Goal: Transaction & Acquisition: Purchase product/service

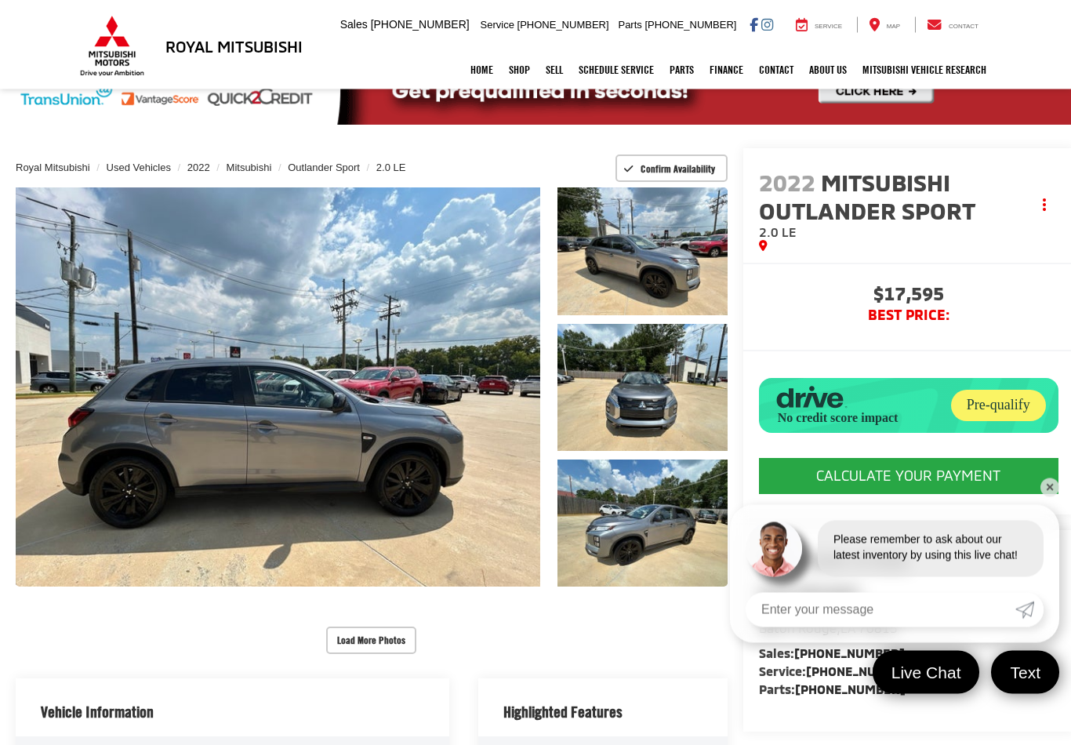
scroll to position [89, 0]
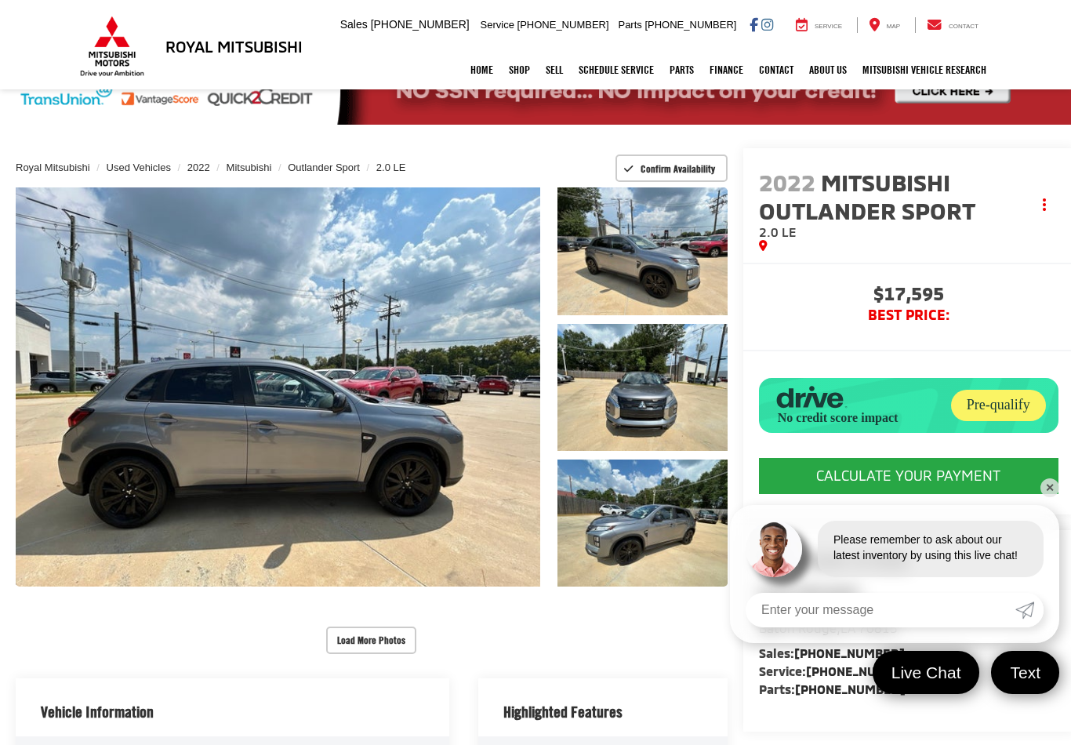
click at [1051, 500] on div "Buy $17,595 BEST PRICE: CALCULATE YOUR PAYMENT $17,595 BEST PRICE: Click To Cal…" at bounding box center [908, 389] width 331 height 252
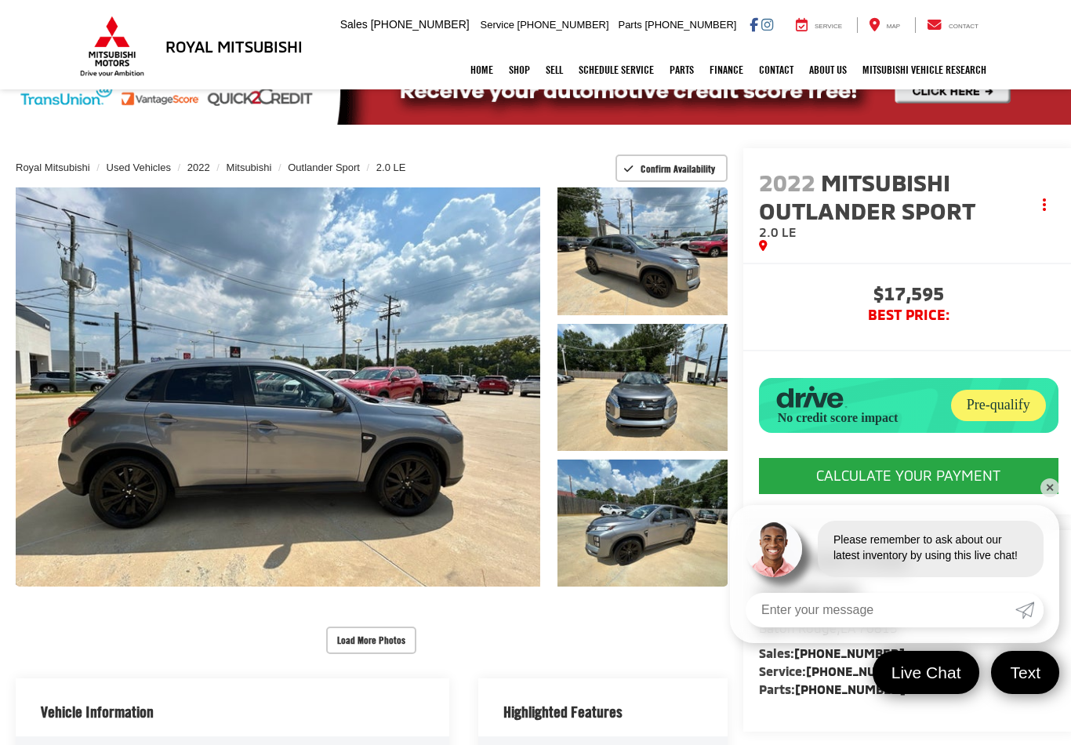
click at [1035, 494] on button "CALCULATE YOUR PAYMENT" at bounding box center [908, 476] width 299 height 36
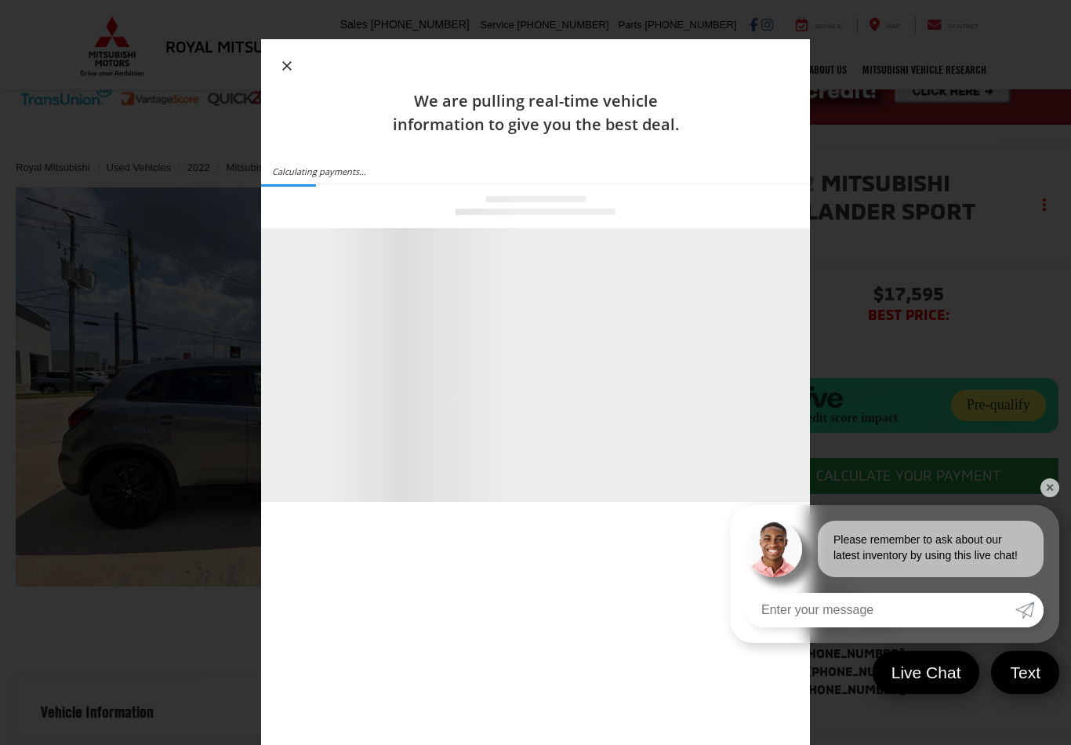
click at [1056, 497] on link "✕" at bounding box center [1049, 487] width 19 height 19
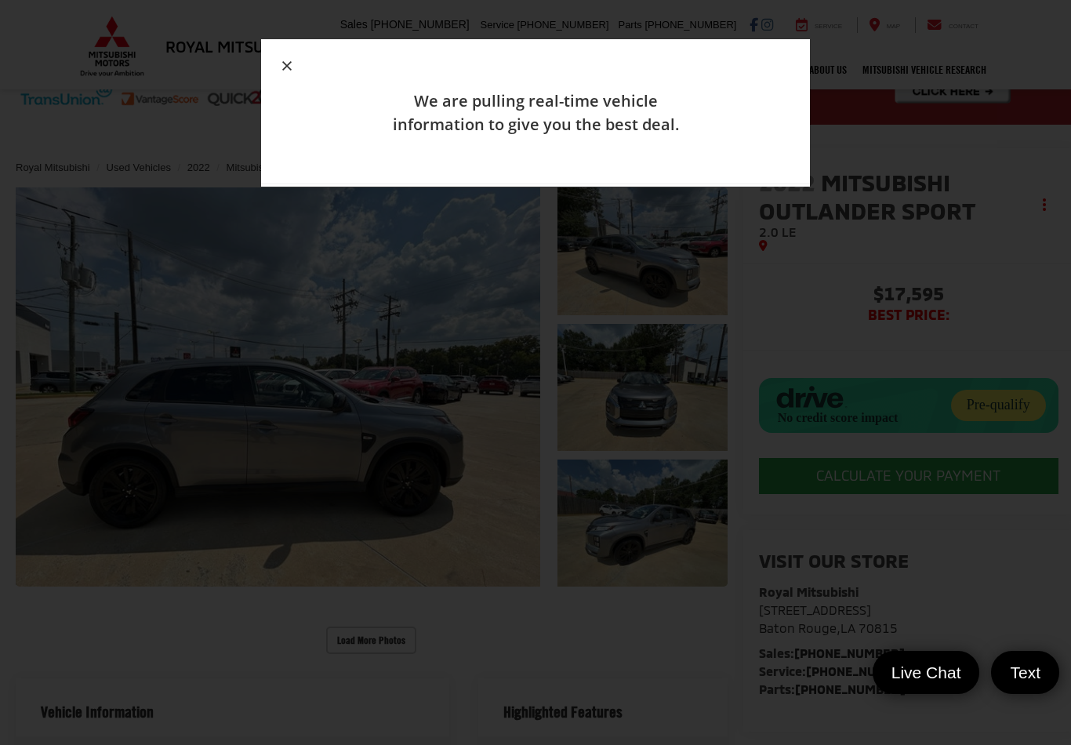
click at [285, 45] on div "We are pulling real-time vehicle information to give you the best deal." at bounding box center [535, 111] width 549 height 145
click at [284, 44] on div "We are pulling real-time vehicle information to give you the best deal." at bounding box center [535, 111] width 549 height 145
click at [291, 73] on button "button" at bounding box center [286, 66] width 25 height 25
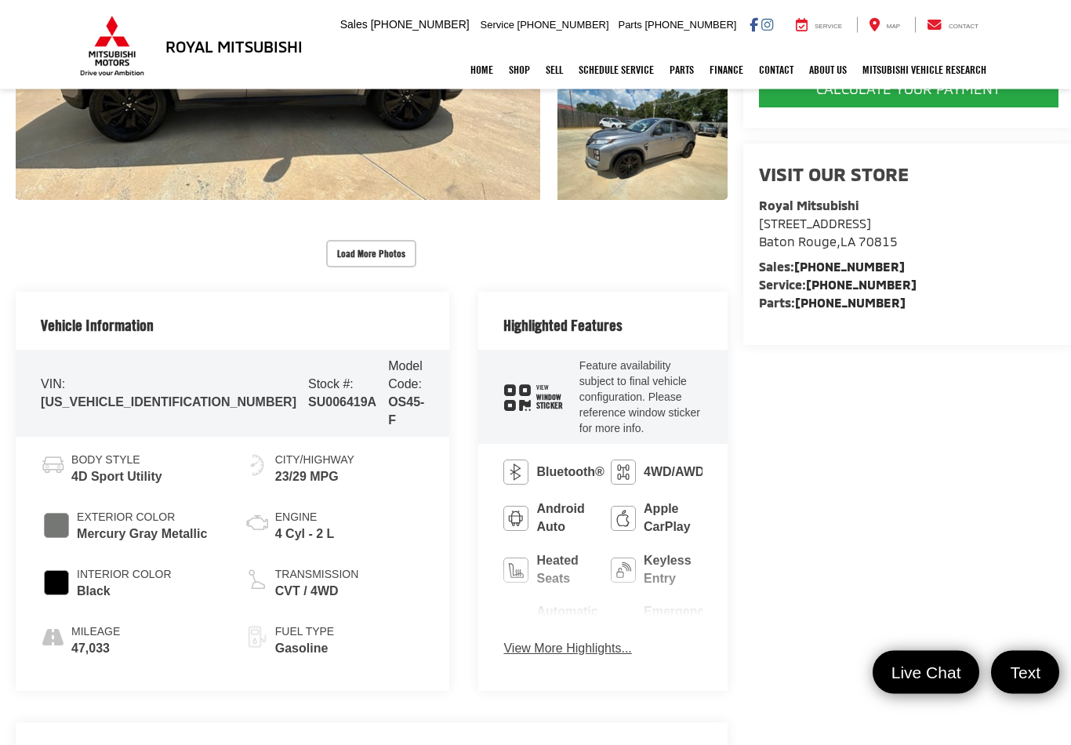
scroll to position [477, 0]
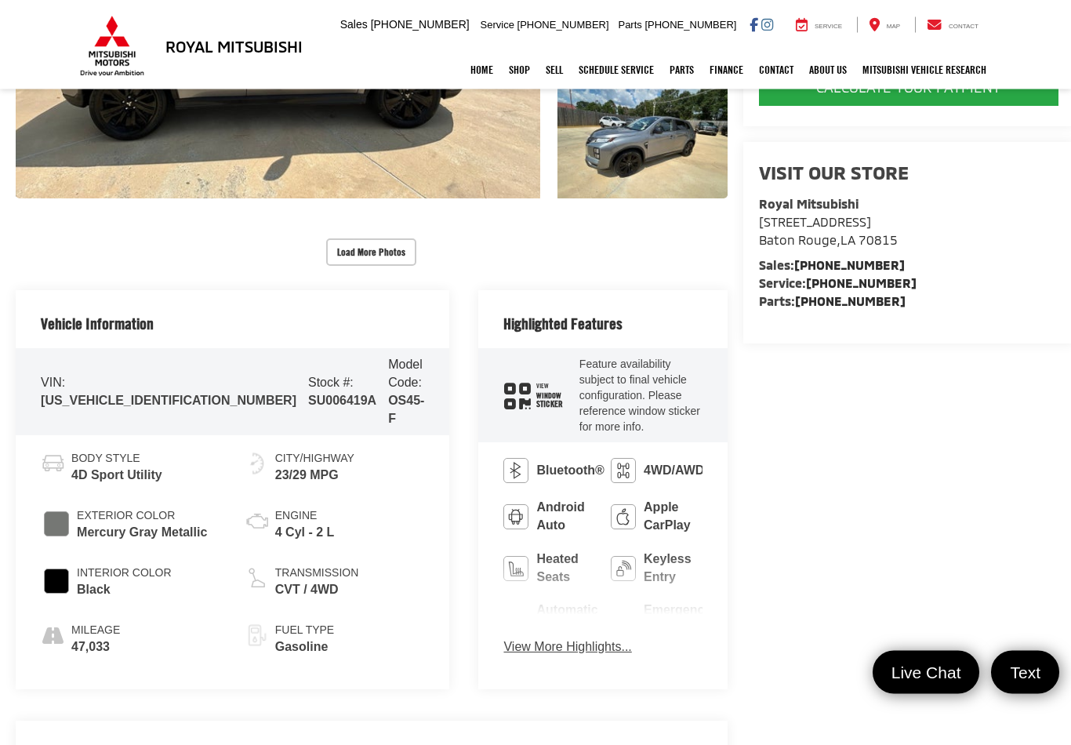
click at [503, 639] on button "View More Highlights..." at bounding box center [567, 648] width 128 height 18
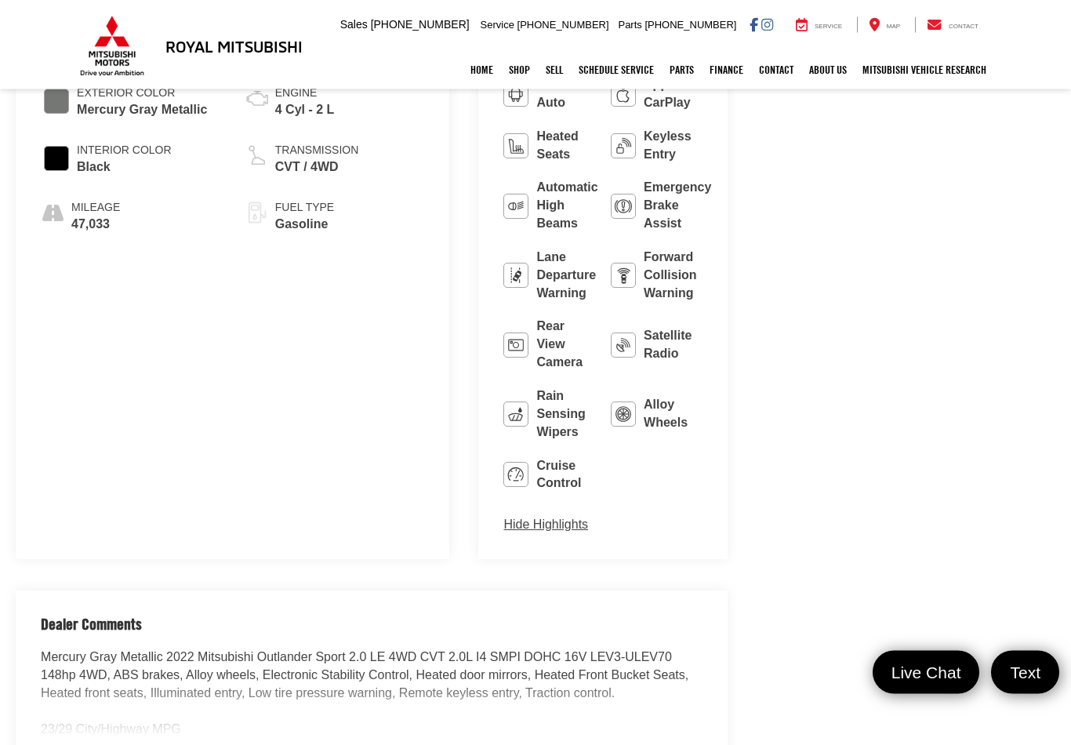
scroll to position [900, 0]
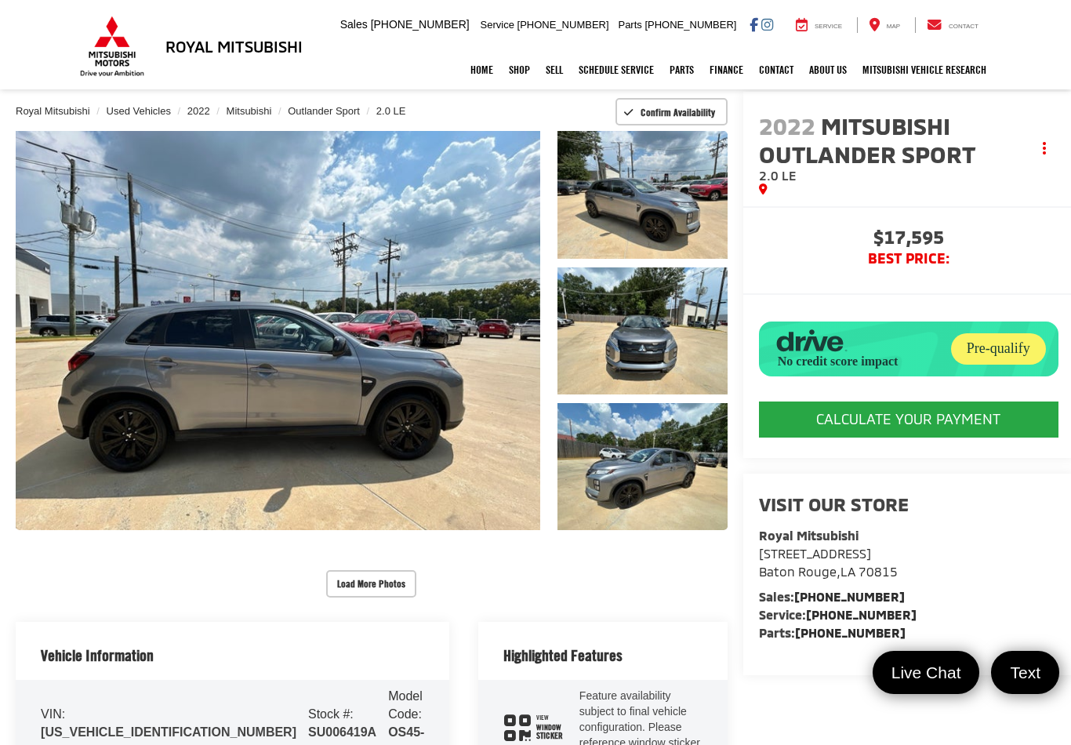
scroll to position [148, 0]
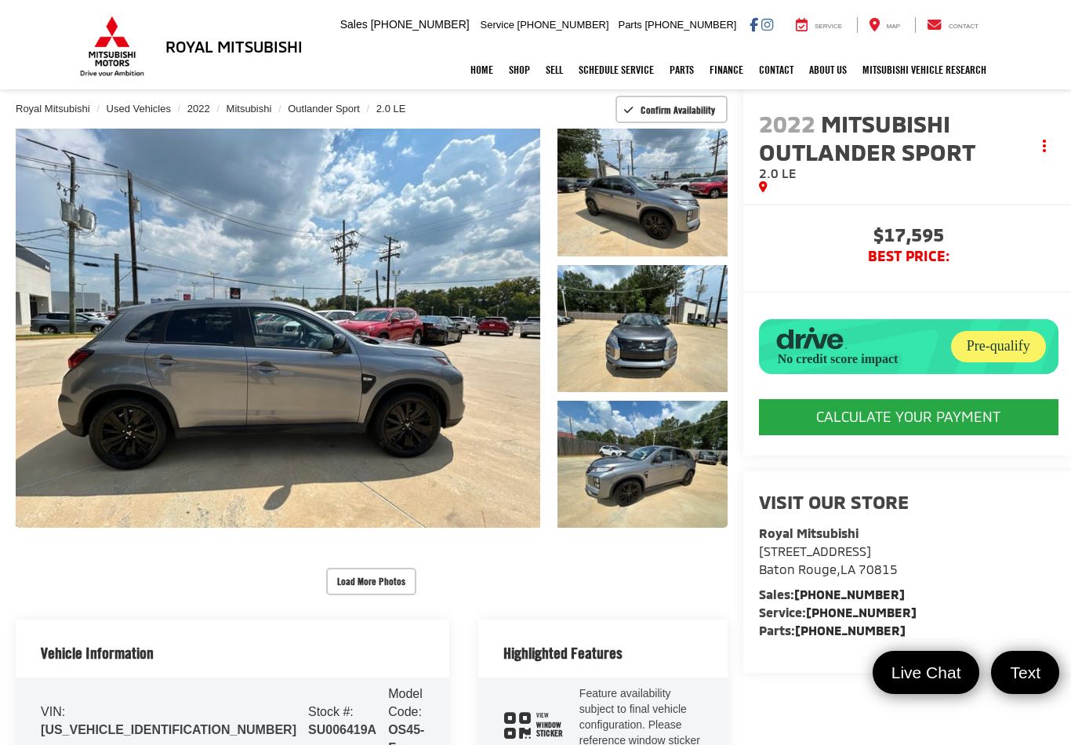
click at [341, 567] on button "Load More Photos" at bounding box center [371, 580] width 90 height 27
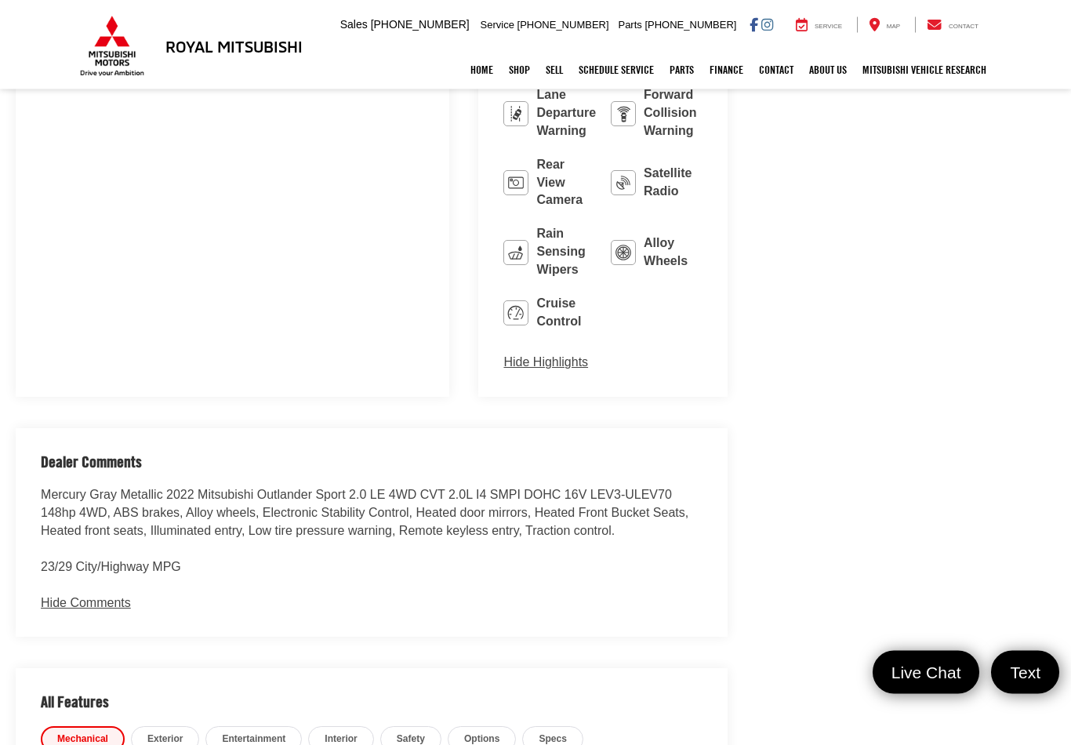
scroll to position [1601, 0]
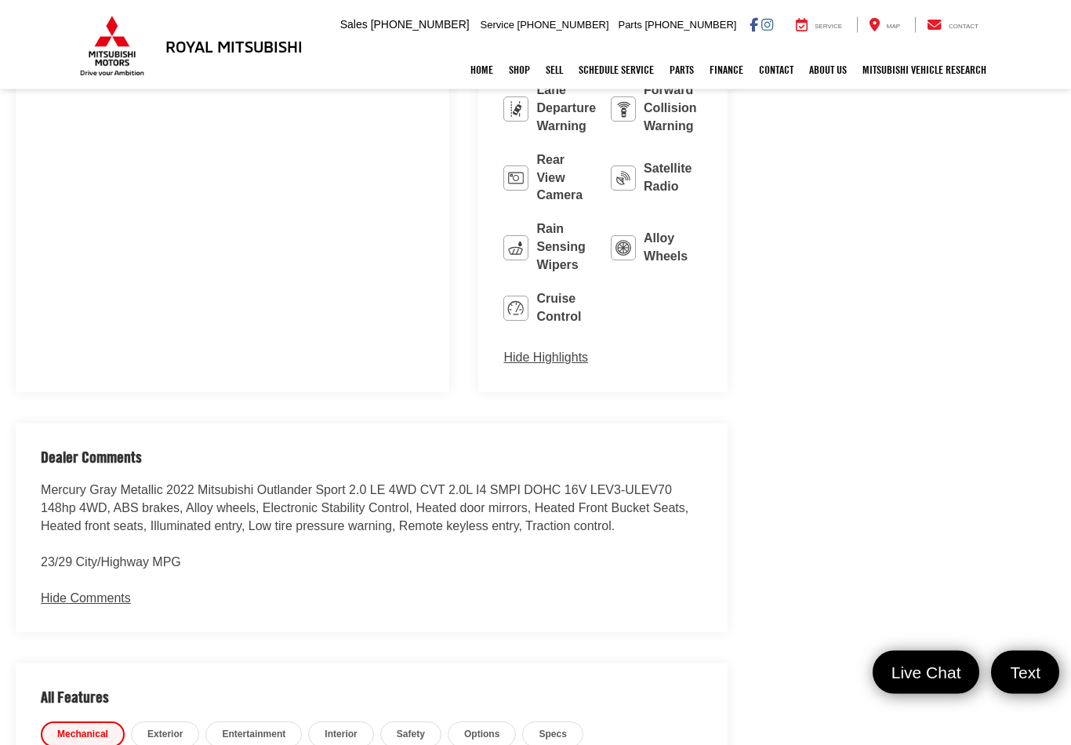
click at [159, 728] on span "Exterior" at bounding box center [164, 734] width 35 height 13
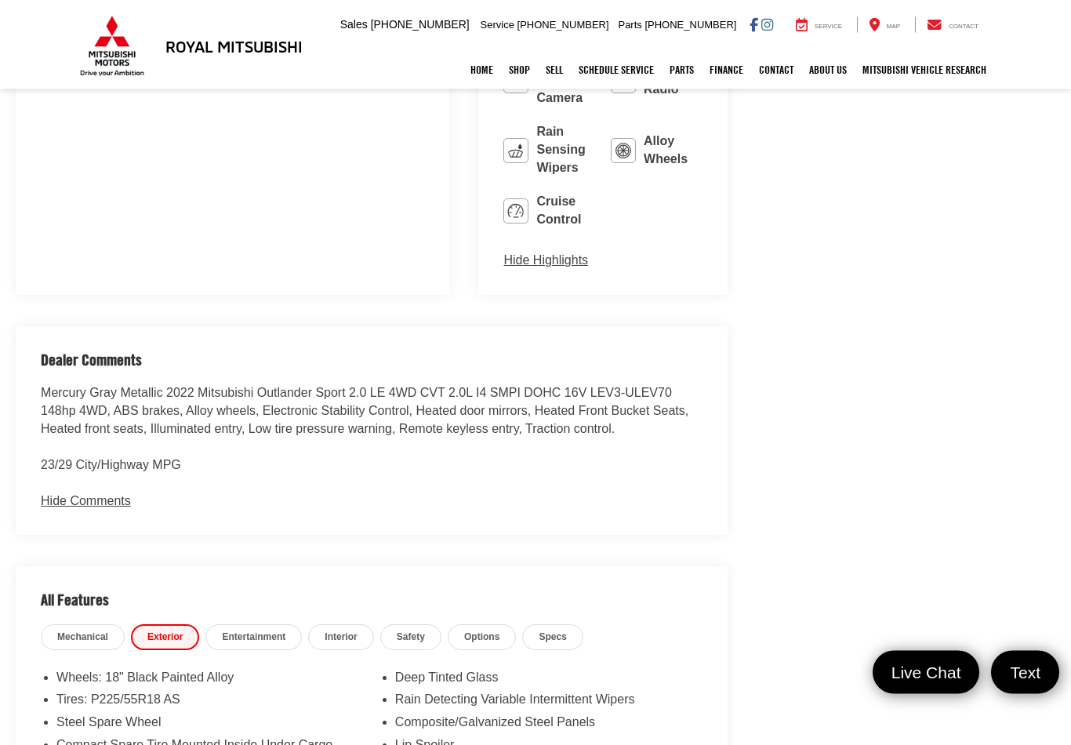
scroll to position [1699, 0]
click at [244, 630] on span "Entertainment" at bounding box center [253, 636] width 63 height 13
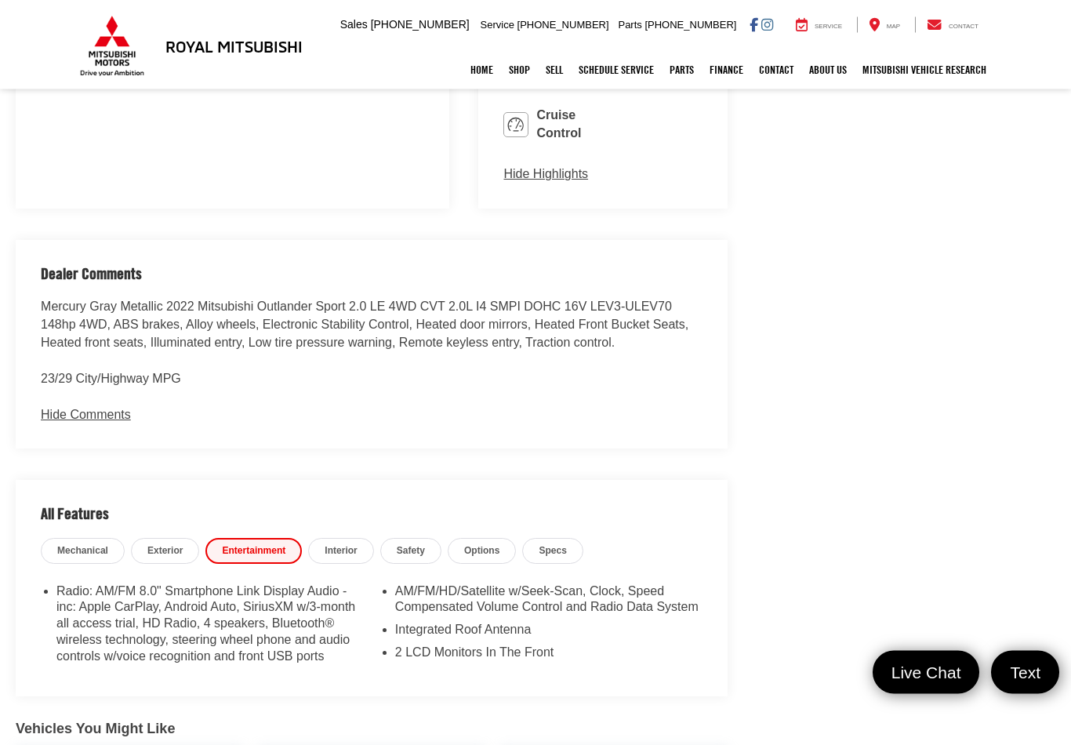
scroll to position [1787, 0]
click at [331, 542] on span "Interior" at bounding box center [341, 548] width 32 height 13
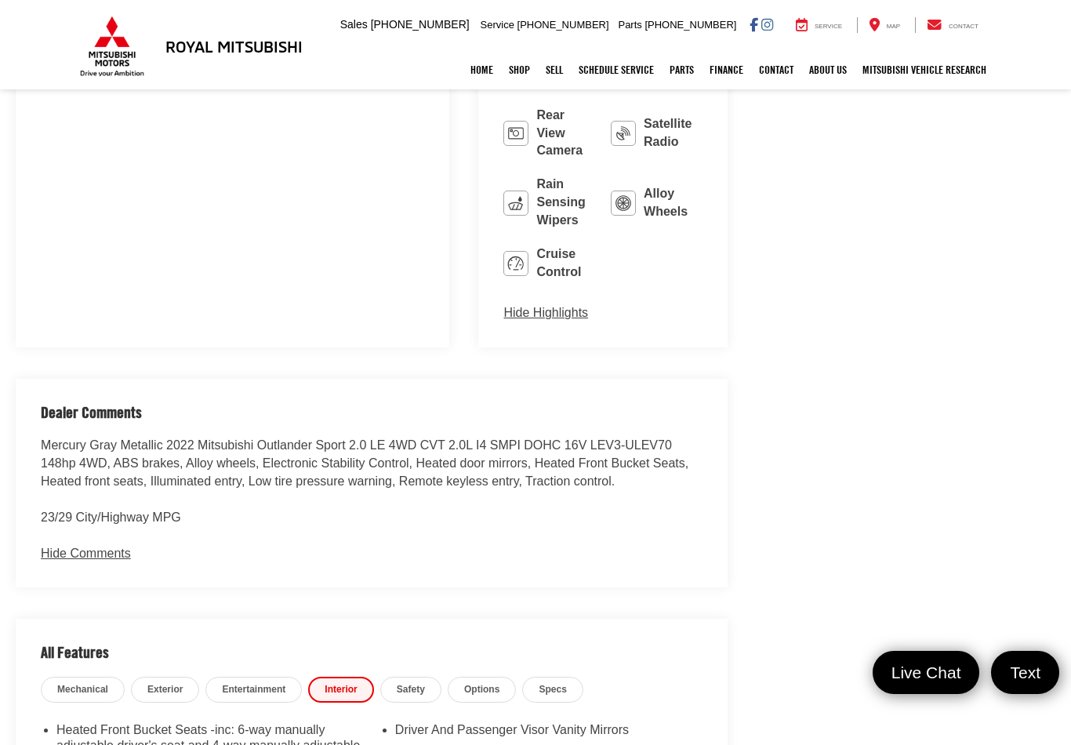
scroll to position [1652, 0]
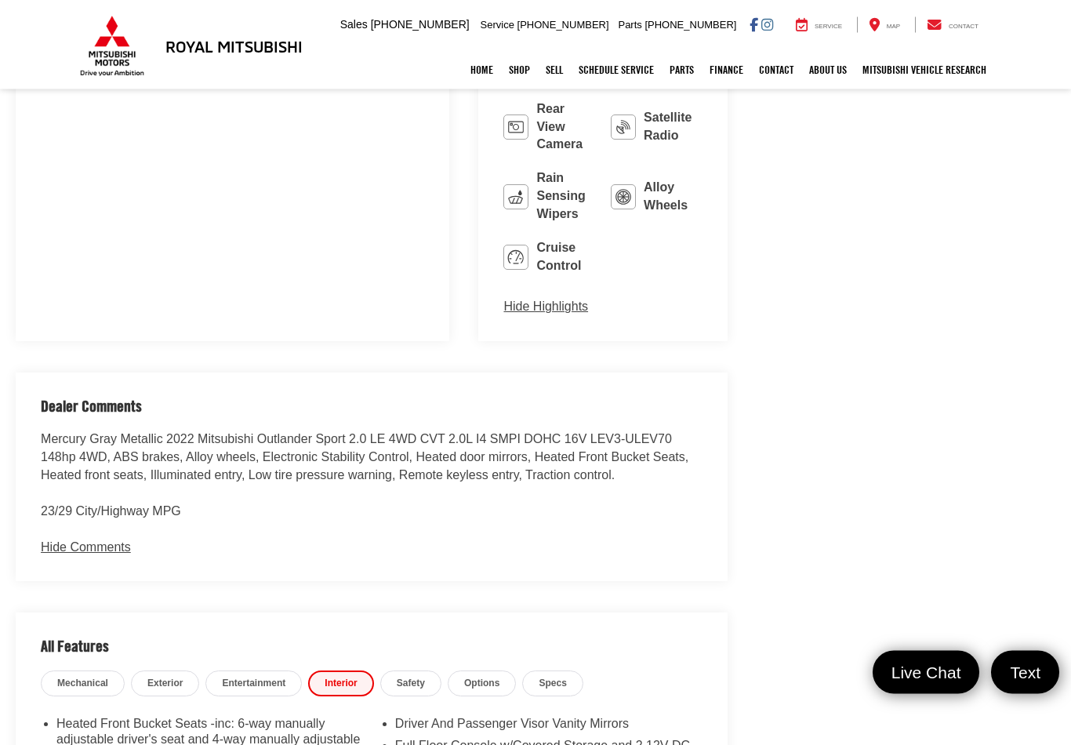
click at [405, 671] on link "Safety" at bounding box center [410, 684] width 61 height 26
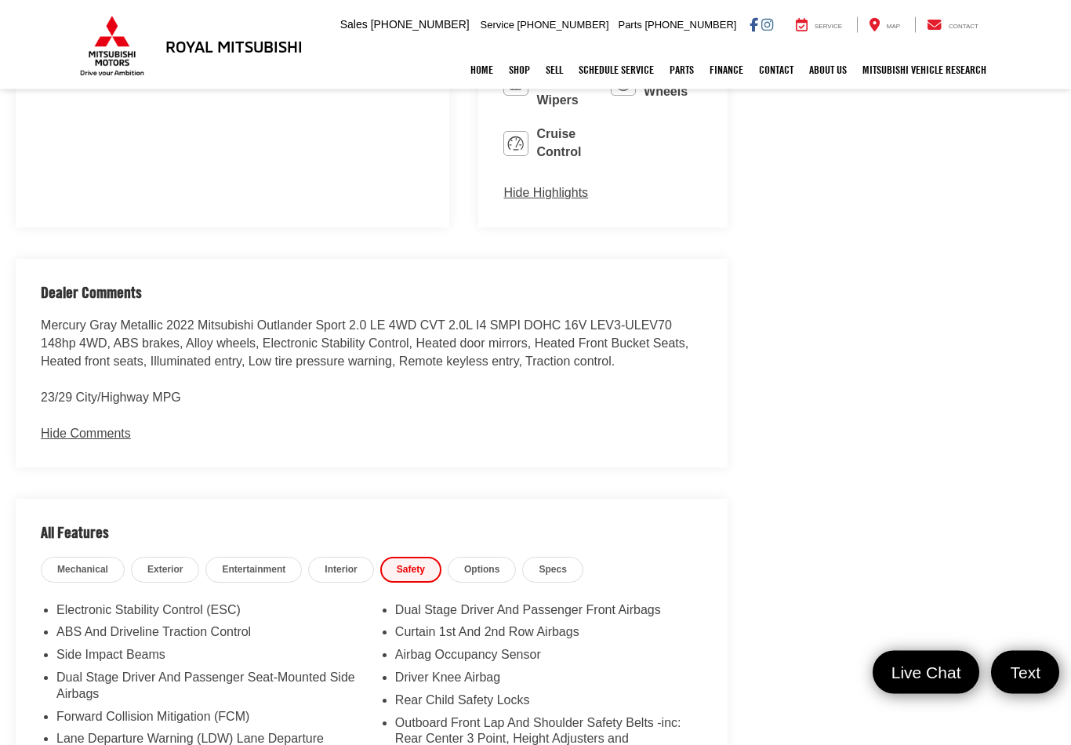
scroll to position [1771, 0]
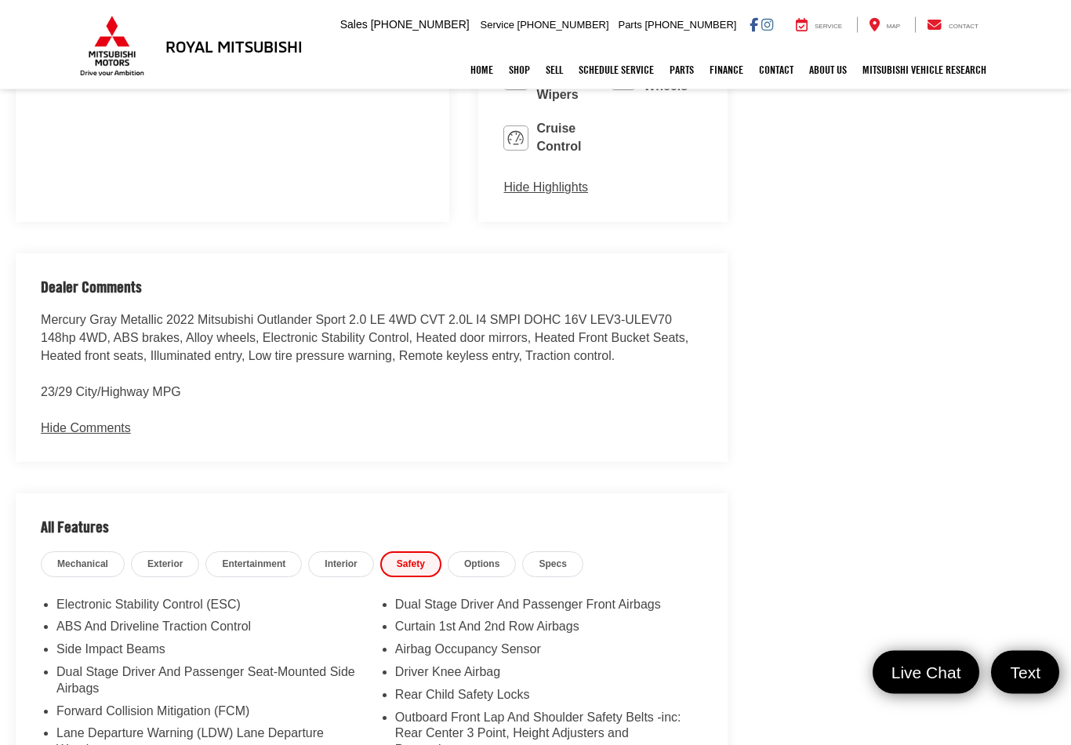
click at [481, 558] on span "Options" at bounding box center [481, 564] width 35 height 13
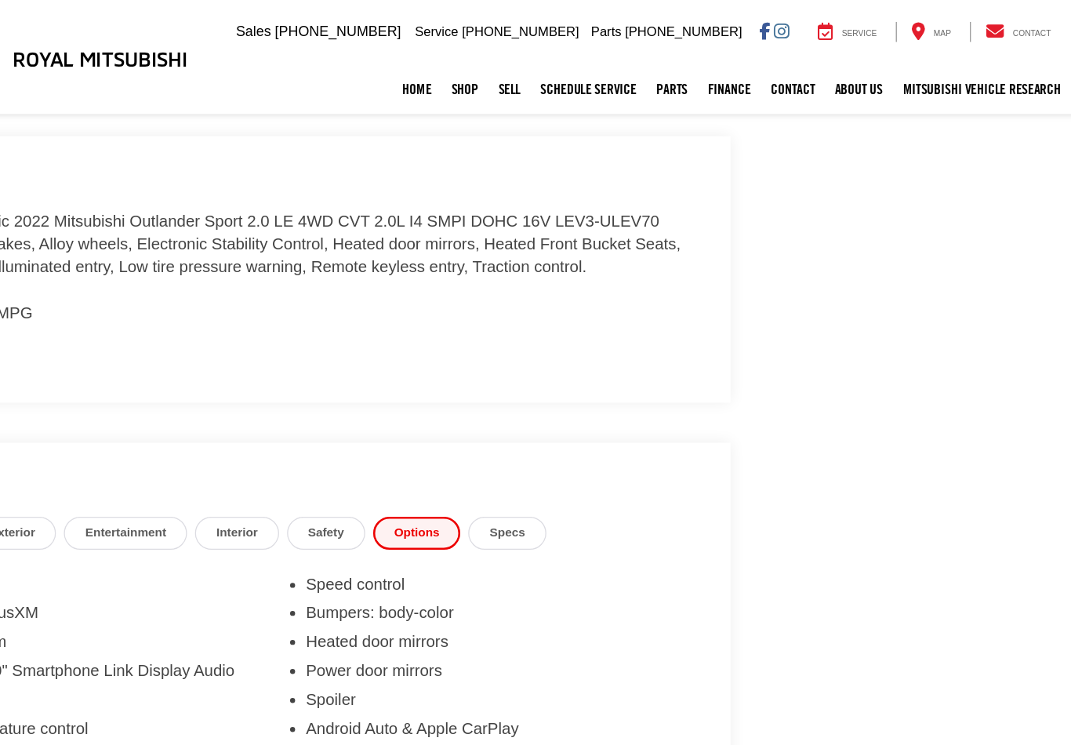
scroll to position [1919, 0]
click at [538, 411] on span "Specs" at bounding box center [551, 417] width 27 height 13
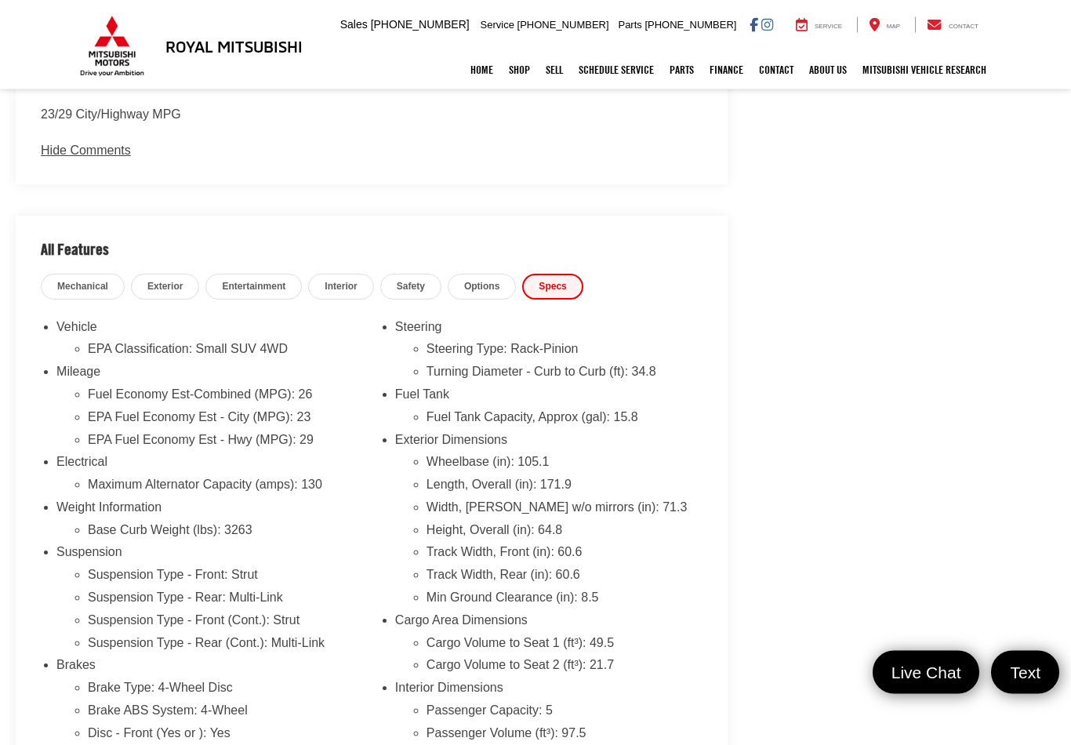
scroll to position [2057, 0]
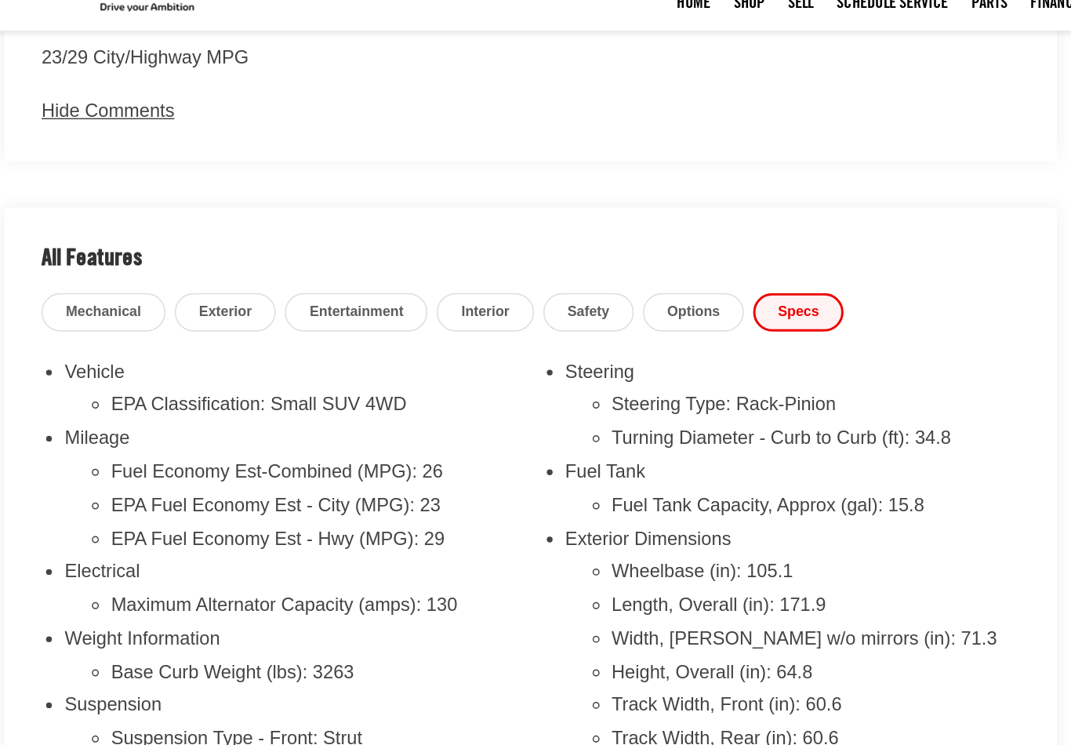
click at [169, 425] on li "EPA Fuel Economy Est - Hwy (MPG): 29" at bounding box center [226, 436] width 276 height 23
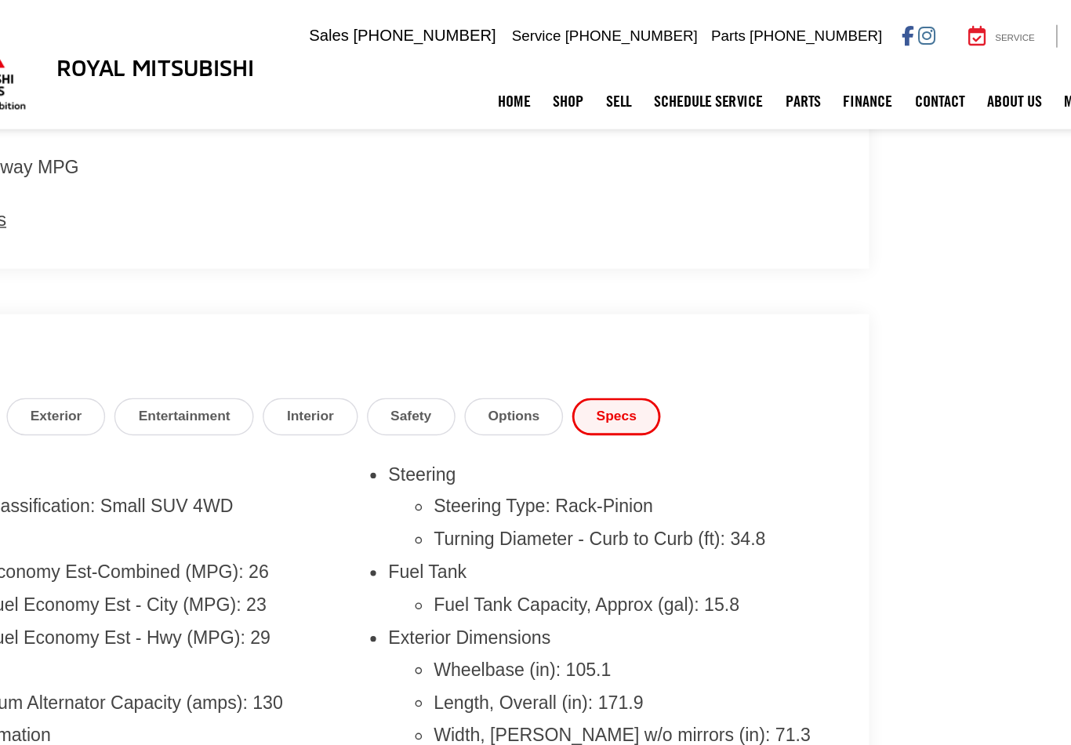
scroll to position [2048, 0]
click at [201, 478] on li "Maximum Alternator Capacity (amps): 130" at bounding box center [226, 489] width 276 height 23
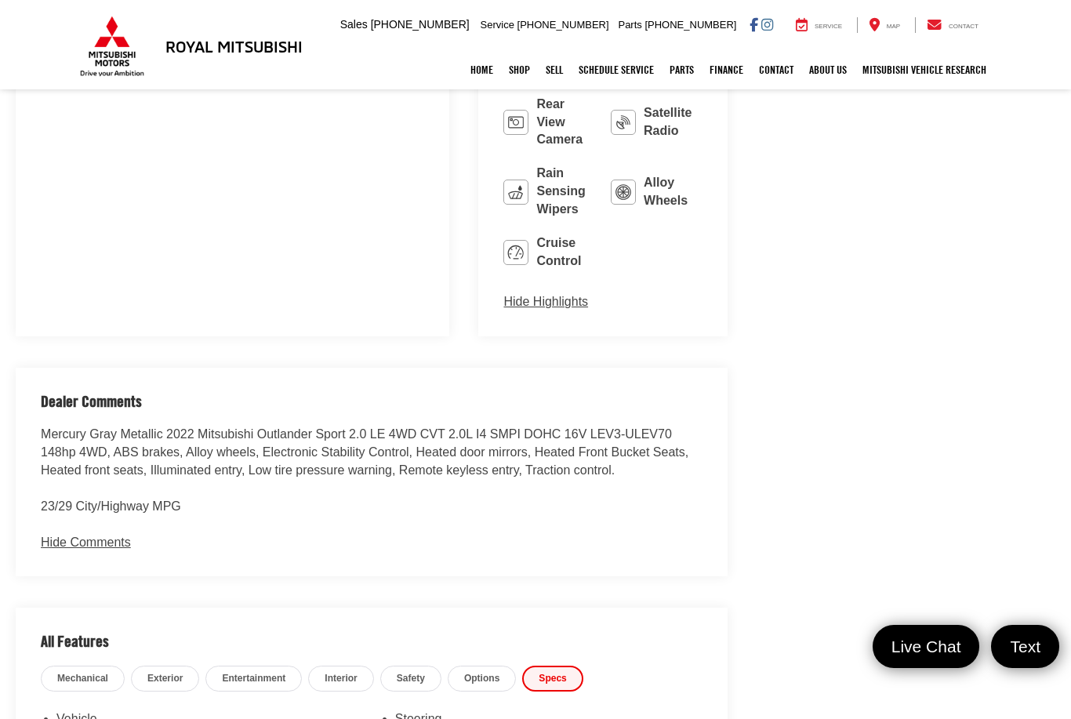
scroll to position [1695, 0]
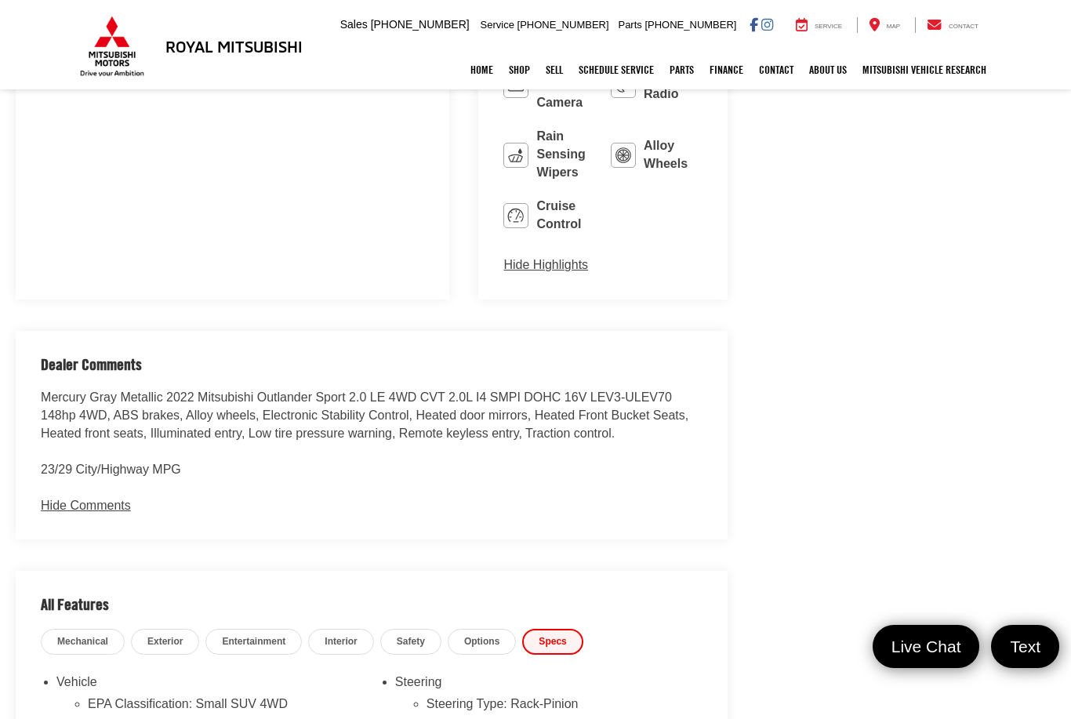
click at [172, 635] on span "Exterior" at bounding box center [164, 641] width 35 height 13
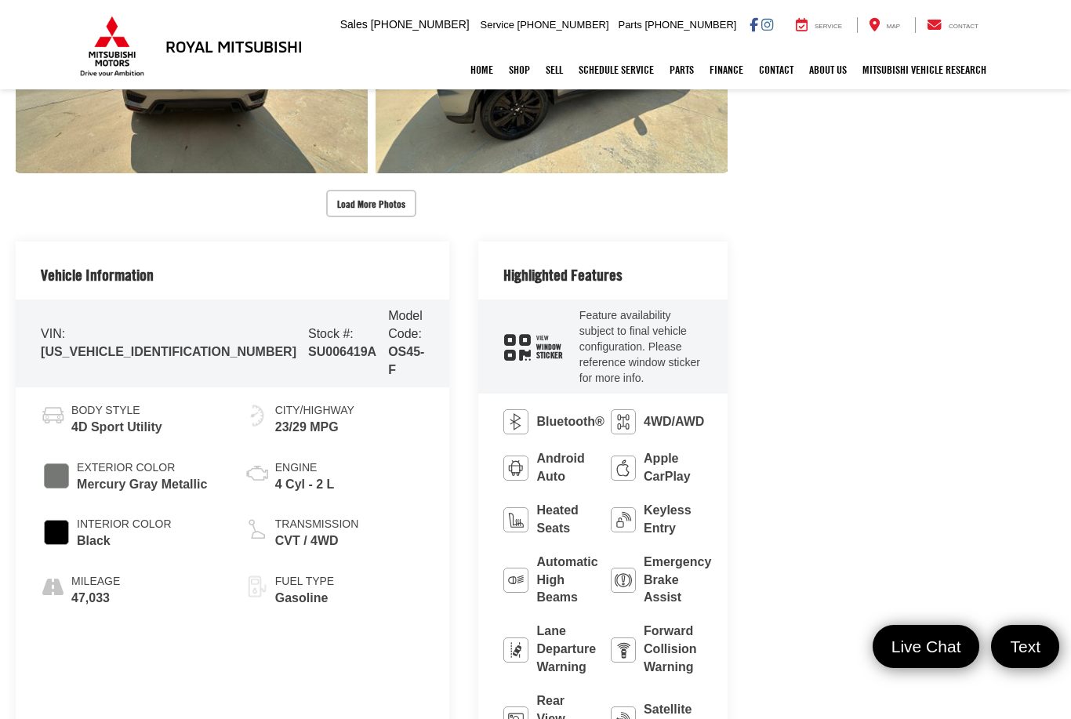
scroll to position [1061, 0]
click at [536, 352] on span "Sticker" at bounding box center [549, 356] width 27 height 9
